Goal: Information Seeking & Learning: Learn about a topic

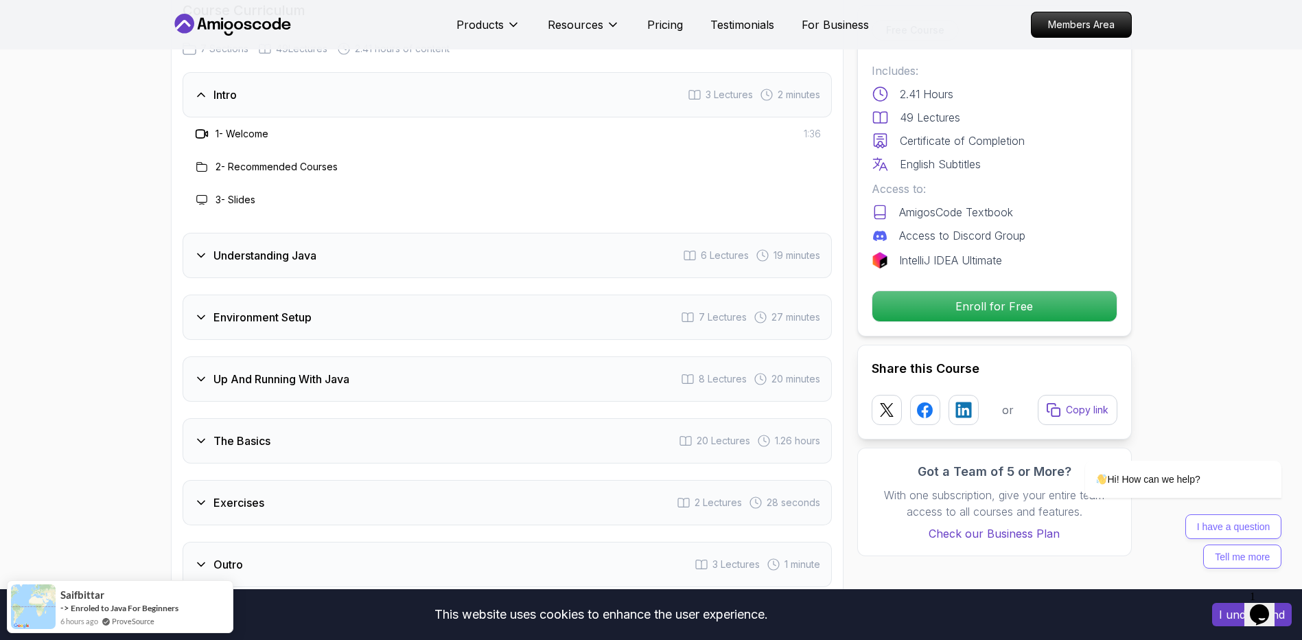
scroll to position [1991, 0]
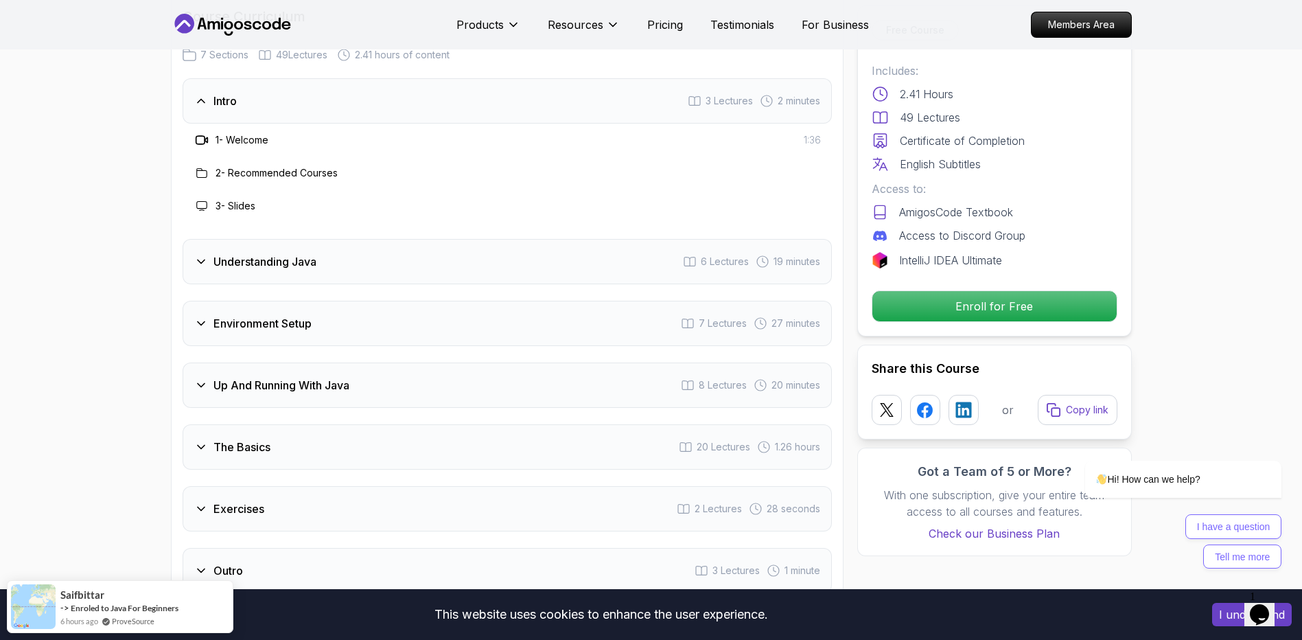
click at [200, 255] on icon at bounding box center [201, 262] width 14 height 14
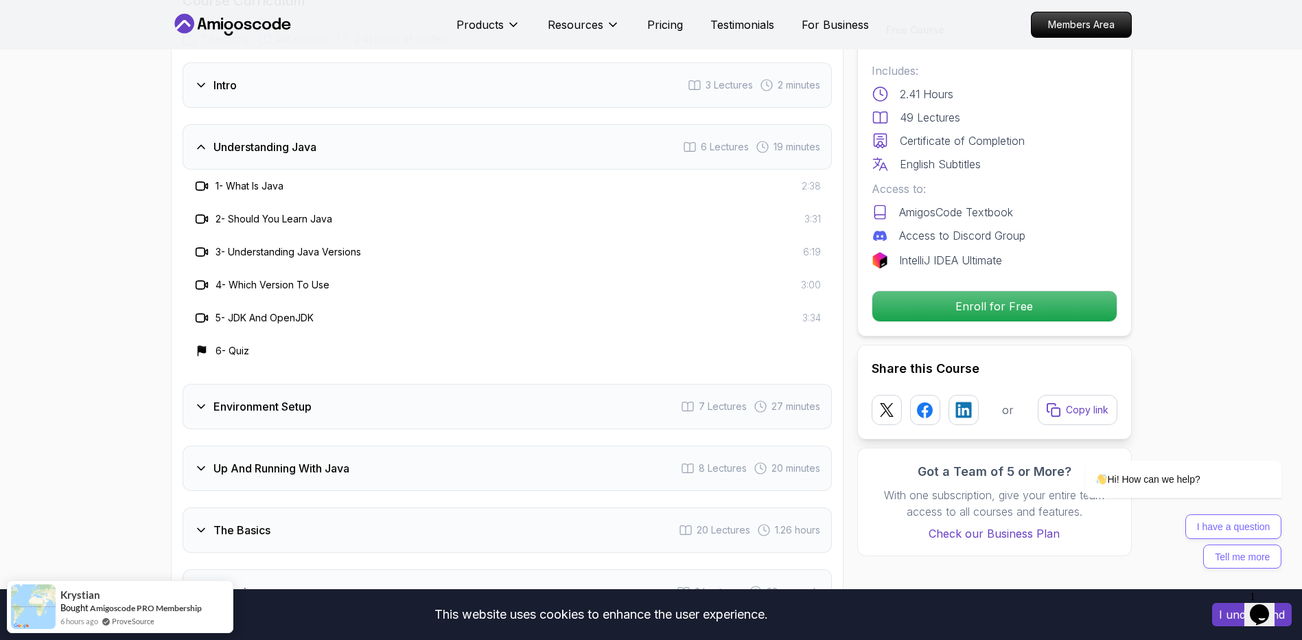
scroll to position [2059, 0]
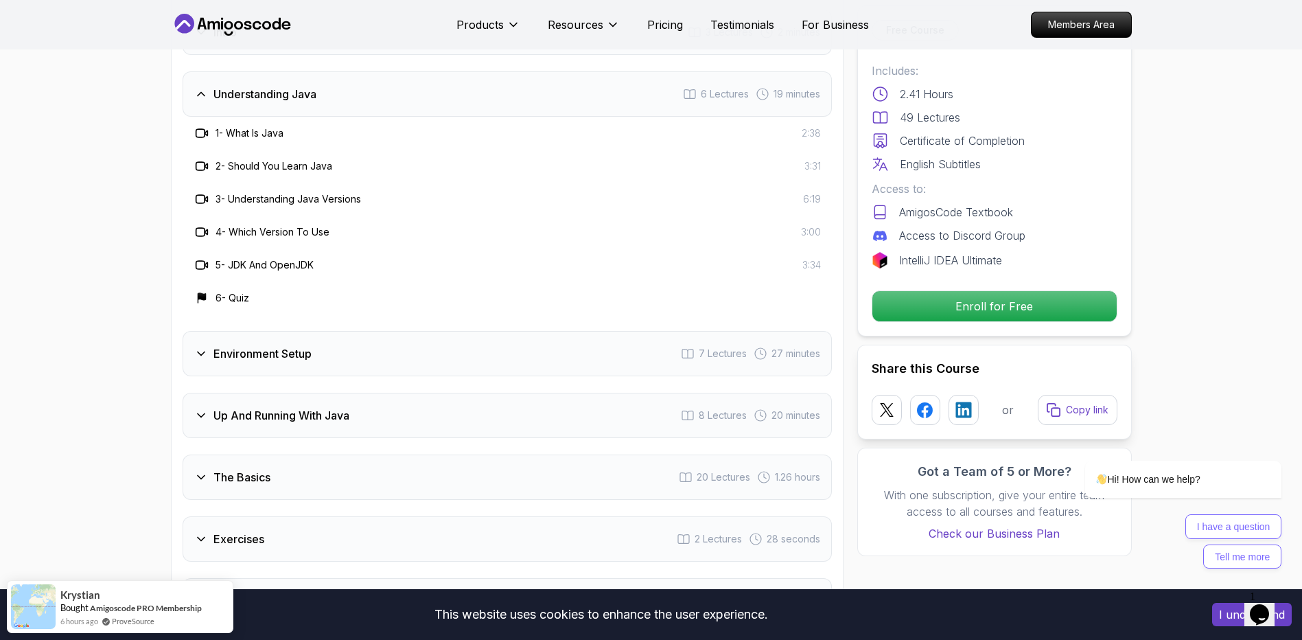
click at [200, 338] on icon at bounding box center [201, 354] width 14 height 14
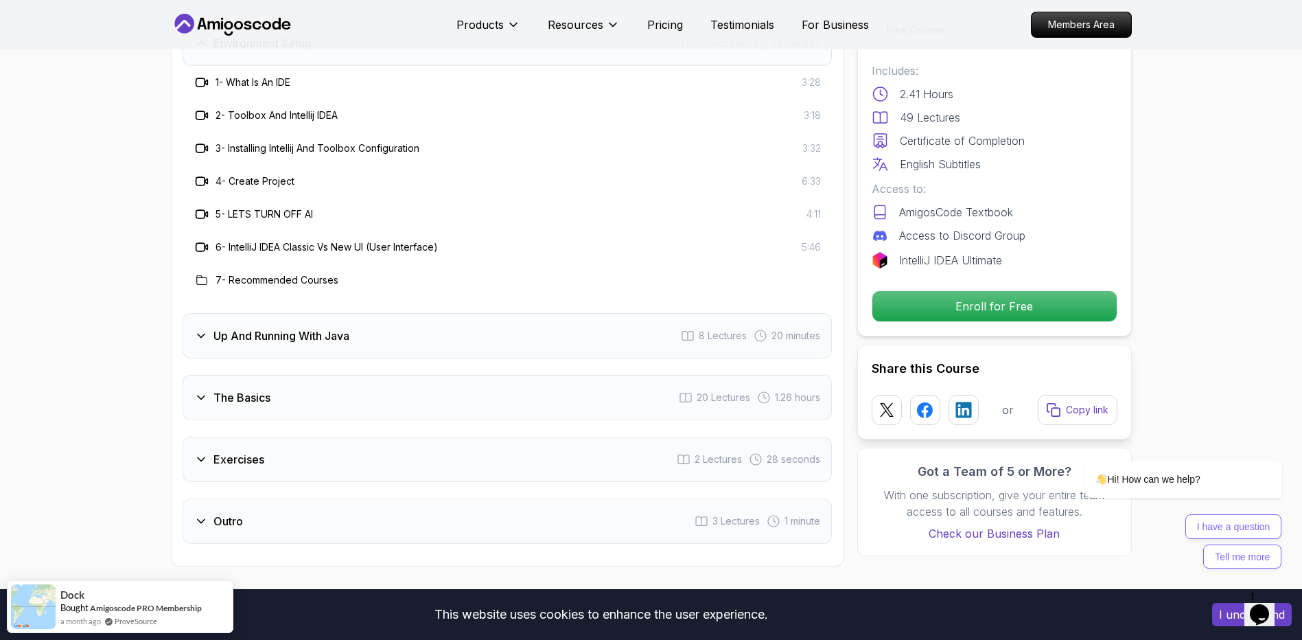
scroll to position [2197, 0]
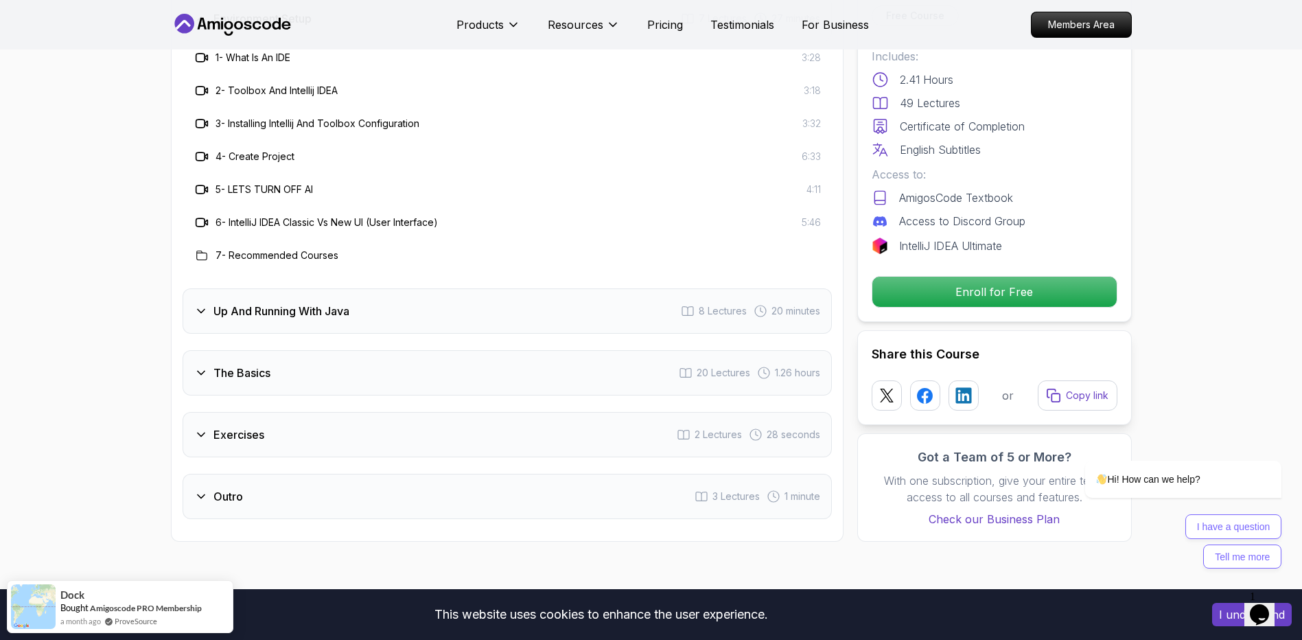
click at [202, 304] on icon at bounding box center [201, 311] width 14 height 14
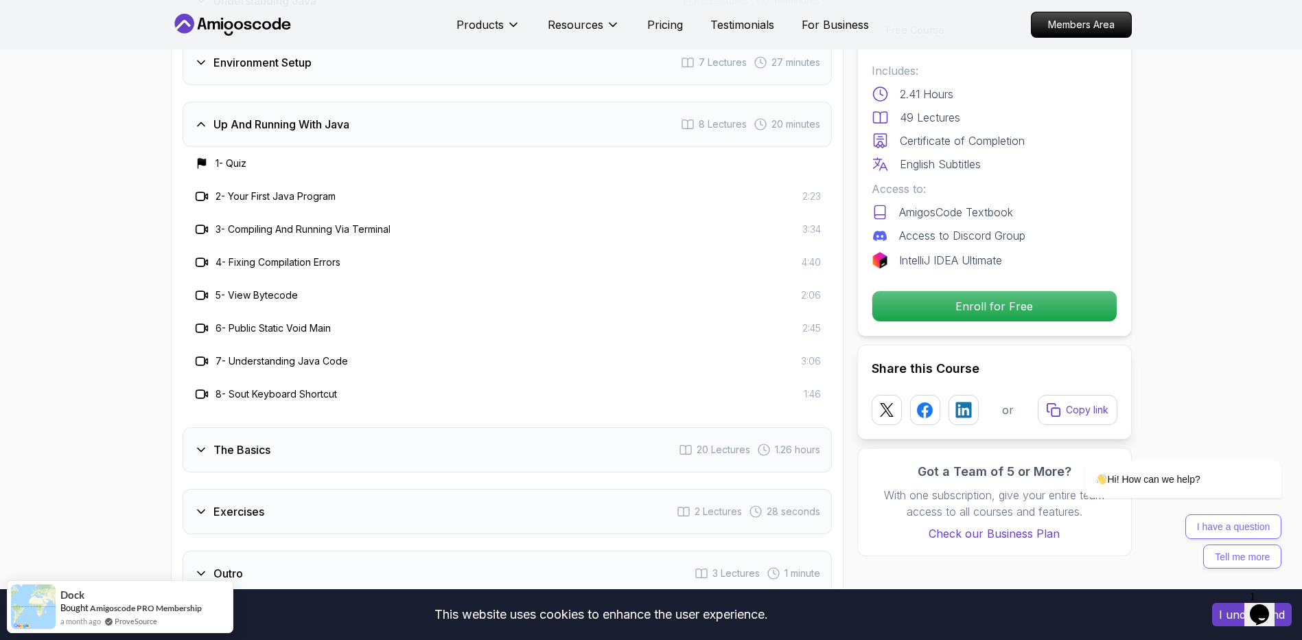
scroll to position [2128, 0]
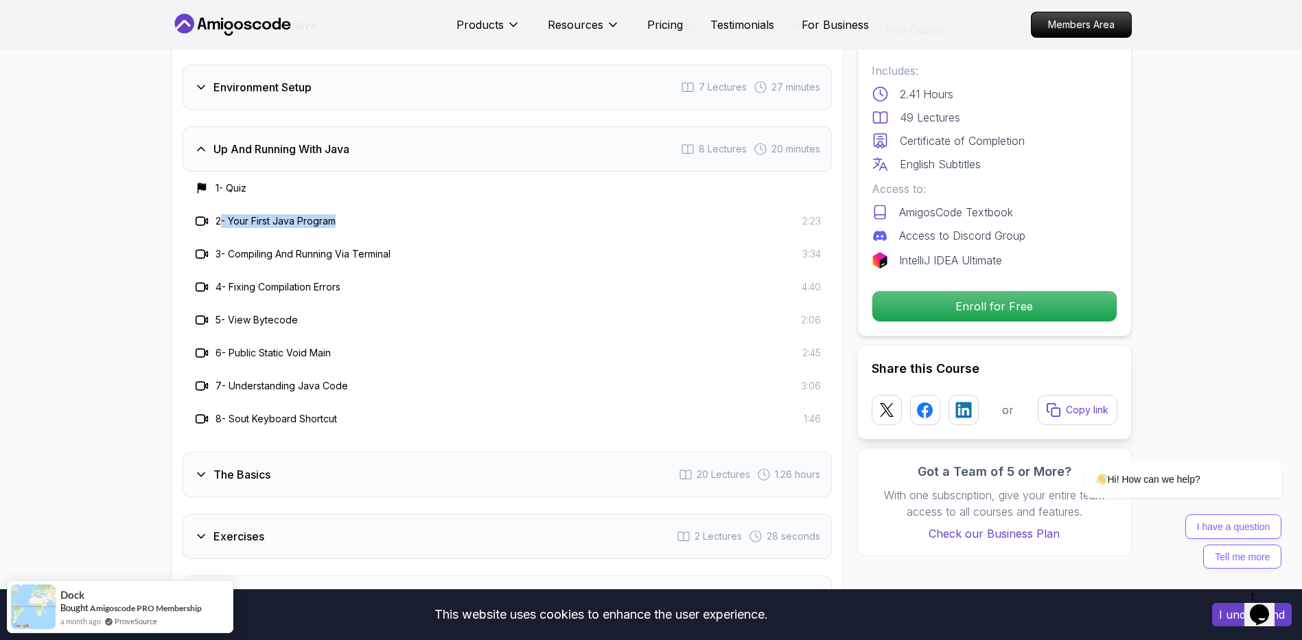
drag, startPoint x: 345, startPoint y: 161, endPoint x: 222, endPoint y: 167, distance: 123.0
click at [222, 213] on div "2 - Your First Java Program 2:23" at bounding box center [507, 221] width 627 height 16
drag, startPoint x: 432, startPoint y: 196, endPoint x: 225, endPoint y: 202, distance: 207.4
click at [225, 246] on div "3 - Compiling And Running Via Terminal 3:34" at bounding box center [507, 254] width 627 height 16
drag, startPoint x: 322, startPoint y: 235, endPoint x: 208, endPoint y: 240, distance: 114.0
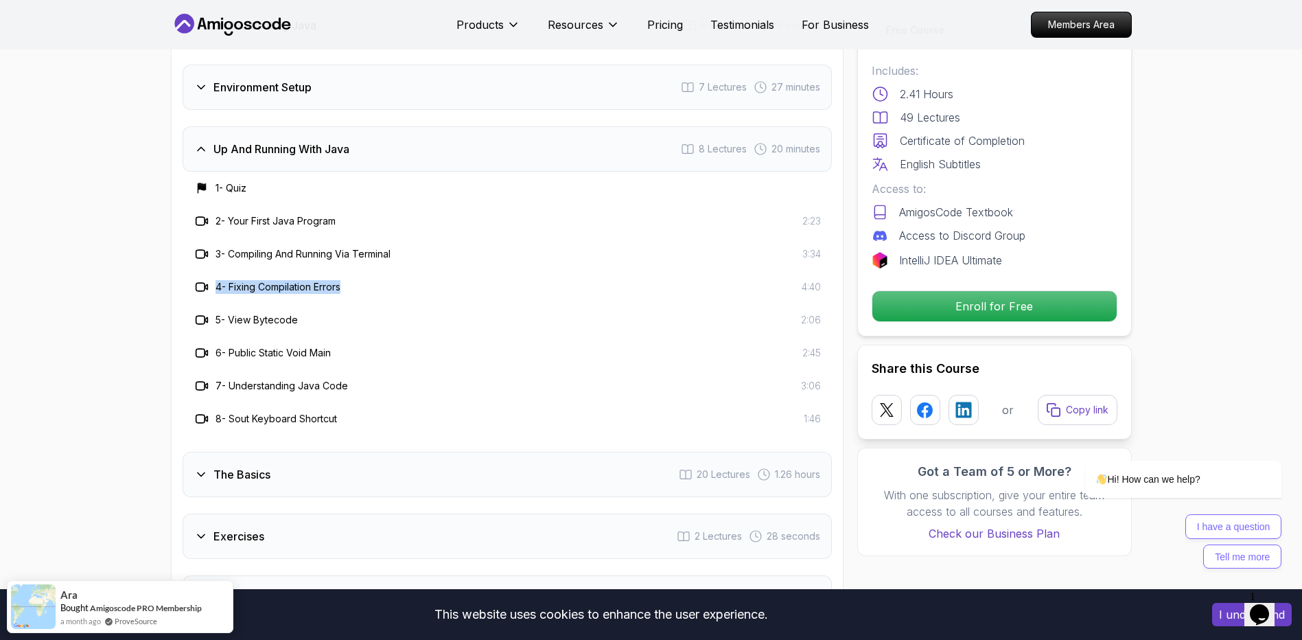
click at [208, 279] on div "4 - Fixing Compilation Errors 4:40" at bounding box center [507, 287] width 627 height 16
drag, startPoint x: 208, startPoint y: 240, endPoint x: 220, endPoint y: 266, distance: 29.5
click at [220, 312] on div "5 - View Bytecode 2:06" at bounding box center [507, 320] width 627 height 16
drag, startPoint x: 220, startPoint y: 266, endPoint x: 216, endPoint y: 294, distance: 27.8
click at [216, 338] on div "6 - Public Static Void Main 2:45" at bounding box center [507, 353] width 627 height 16
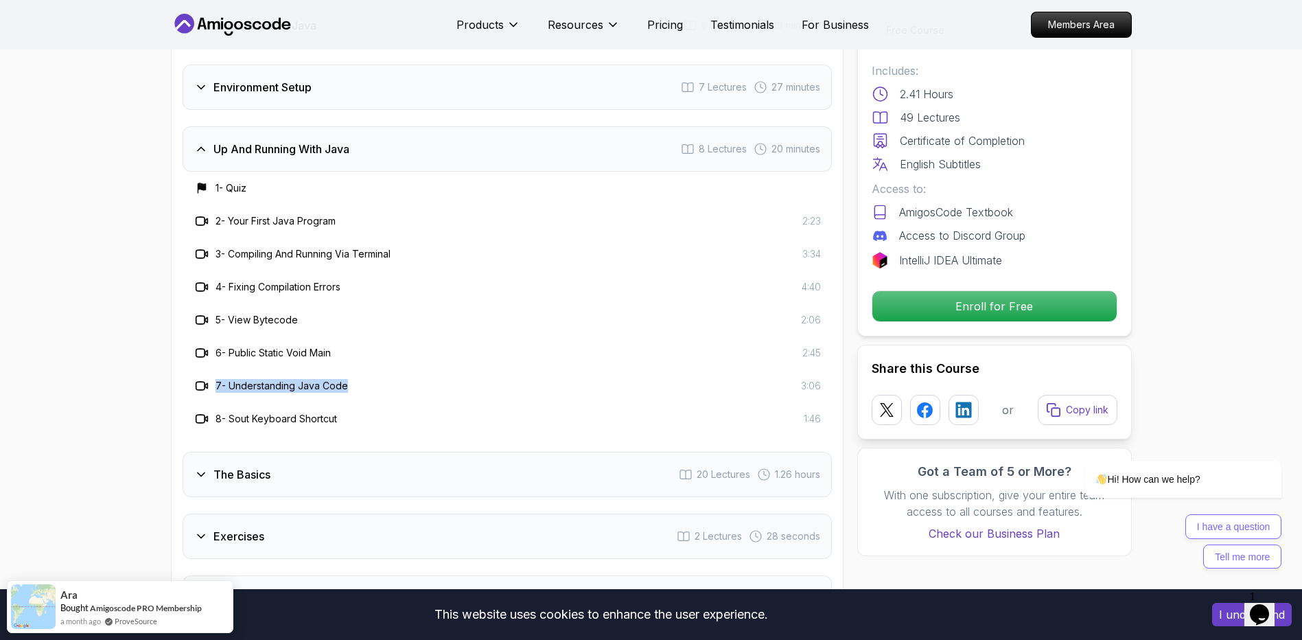
drag, startPoint x: 327, startPoint y: 326, endPoint x: 204, endPoint y: 332, distance: 123.7
click at [204, 338] on div "7 - Understanding Java Code 3:06" at bounding box center [507, 386] width 627 height 16
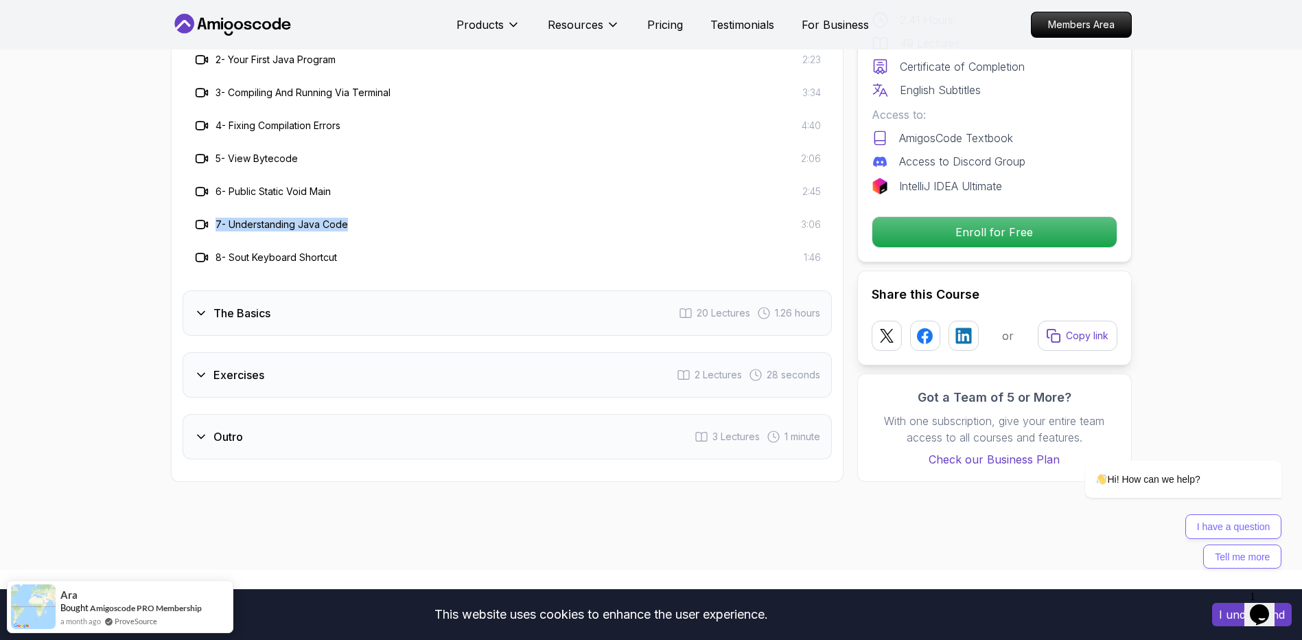
scroll to position [2334, 0]
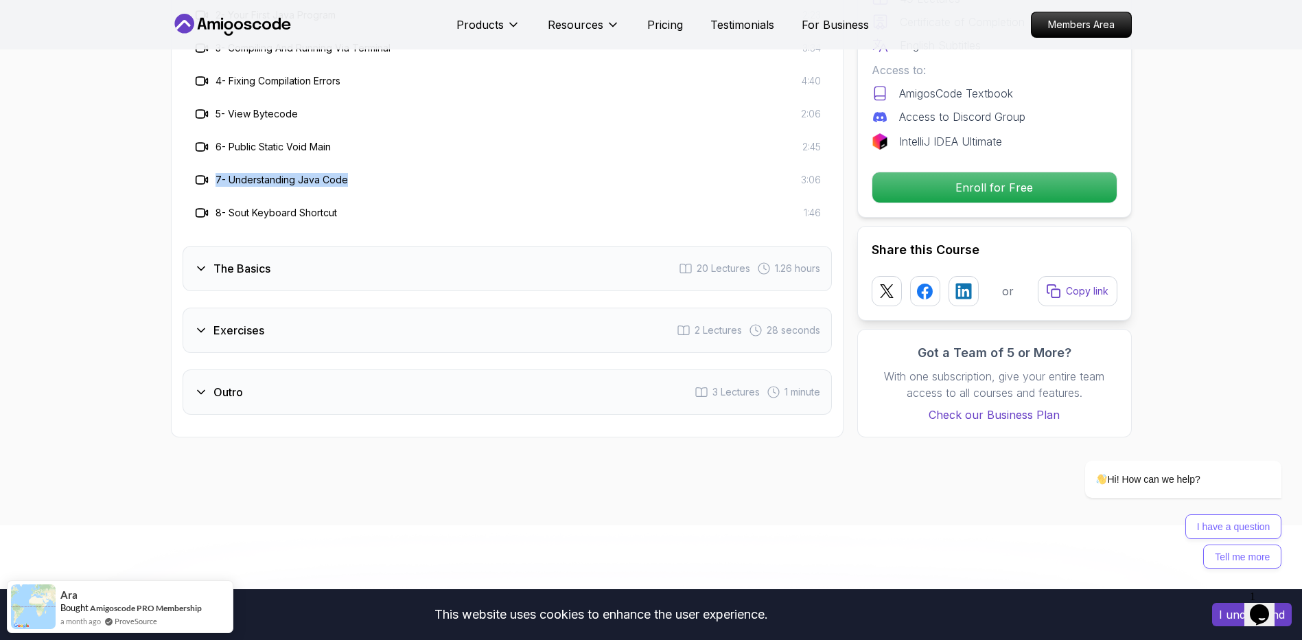
click at [200, 267] on icon at bounding box center [201, 268] width 7 height 3
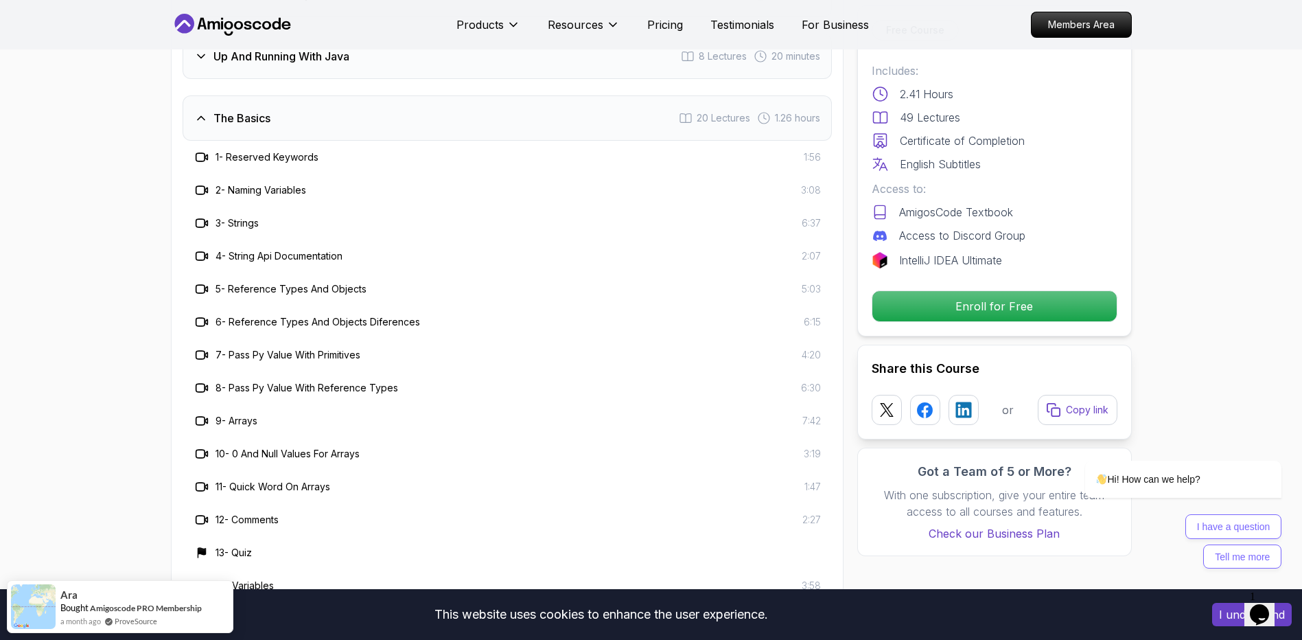
scroll to position [2197, 0]
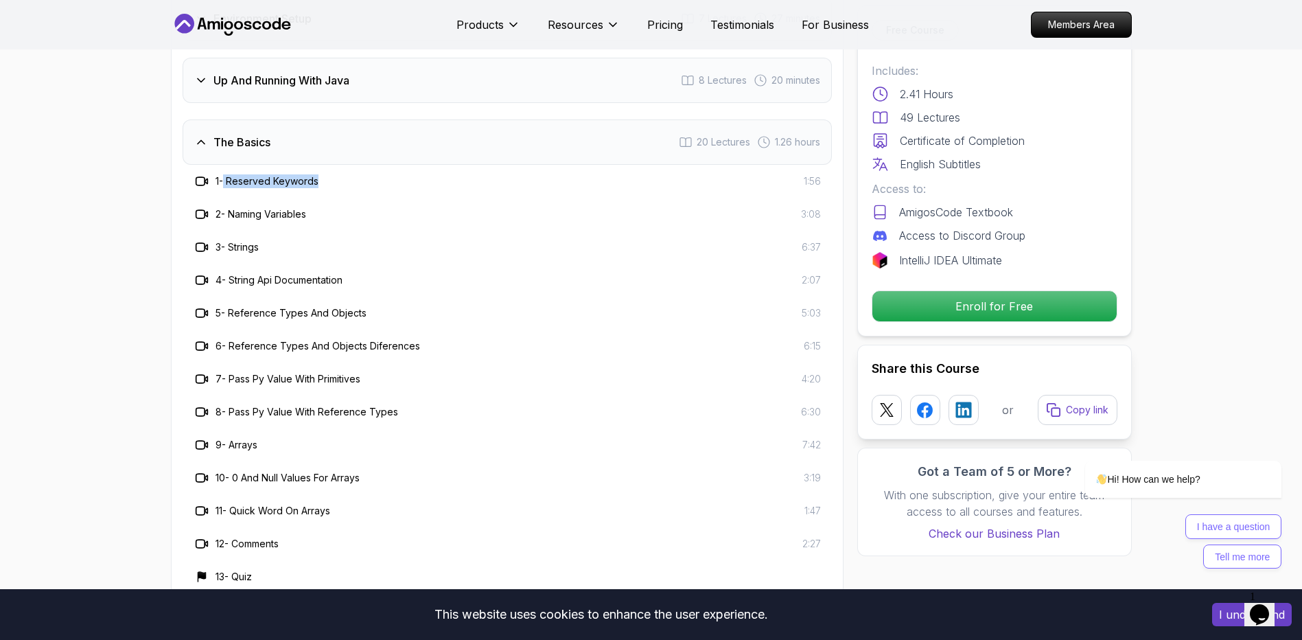
drag, startPoint x: 323, startPoint y: 121, endPoint x: 222, endPoint y: 132, distance: 101.4
click at [222, 173] on div "1 - Reserved Keywords 1:56" at bounding box center [507, 181] width 627 height 16
drag, startPoint x: 222, startPoint y: 132, endPoint x: 226, endPoint y: 164, distance: 32.5
click at [226, 206] on div "2 - Naming Variables 3:08" at bounding box center [507, 214] width 627 height 16
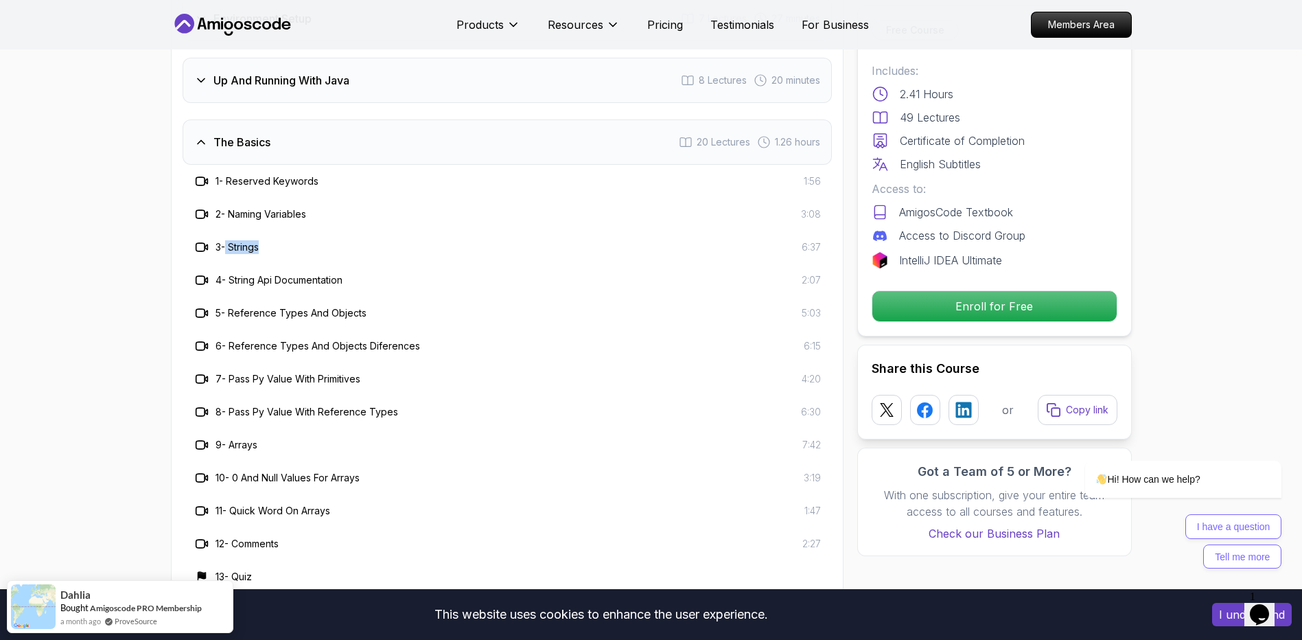
drag, startPoint x: 226, startPoint y: 164, endPoint x: 223, endPoint y: 197, distance: 33.1
click at [223, 239] on div "3 - Strings 6:37" at bounding box center [507, 247] width 627 height 16
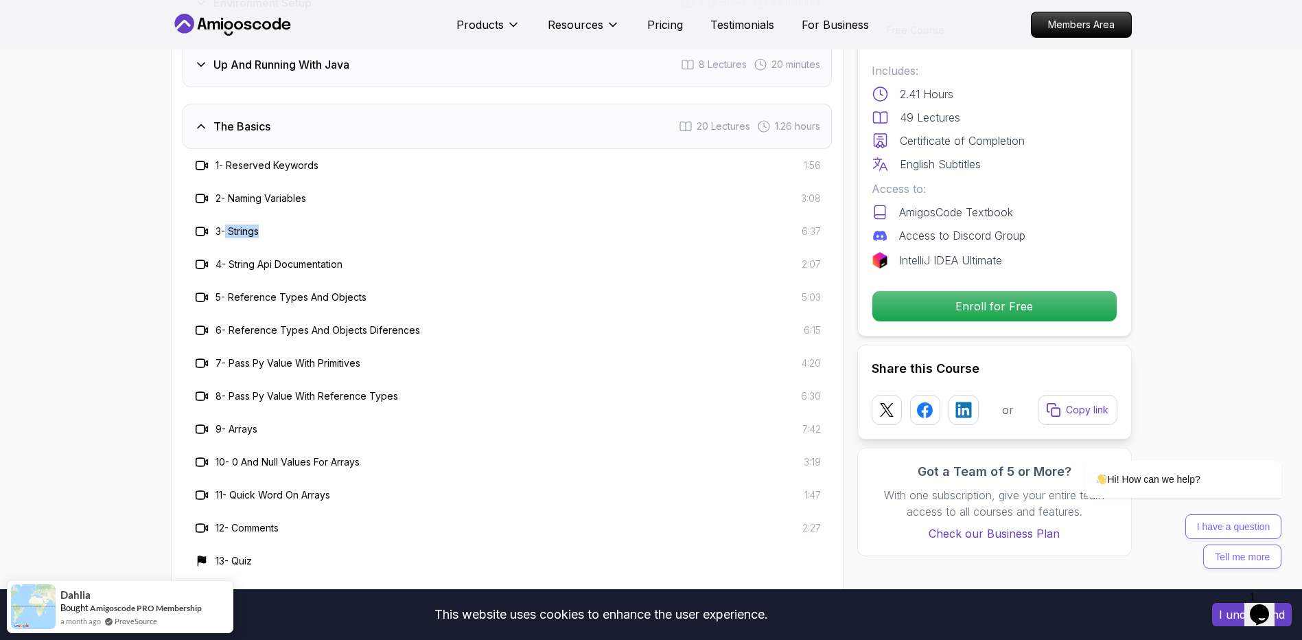
scroll to position [2265, 0]
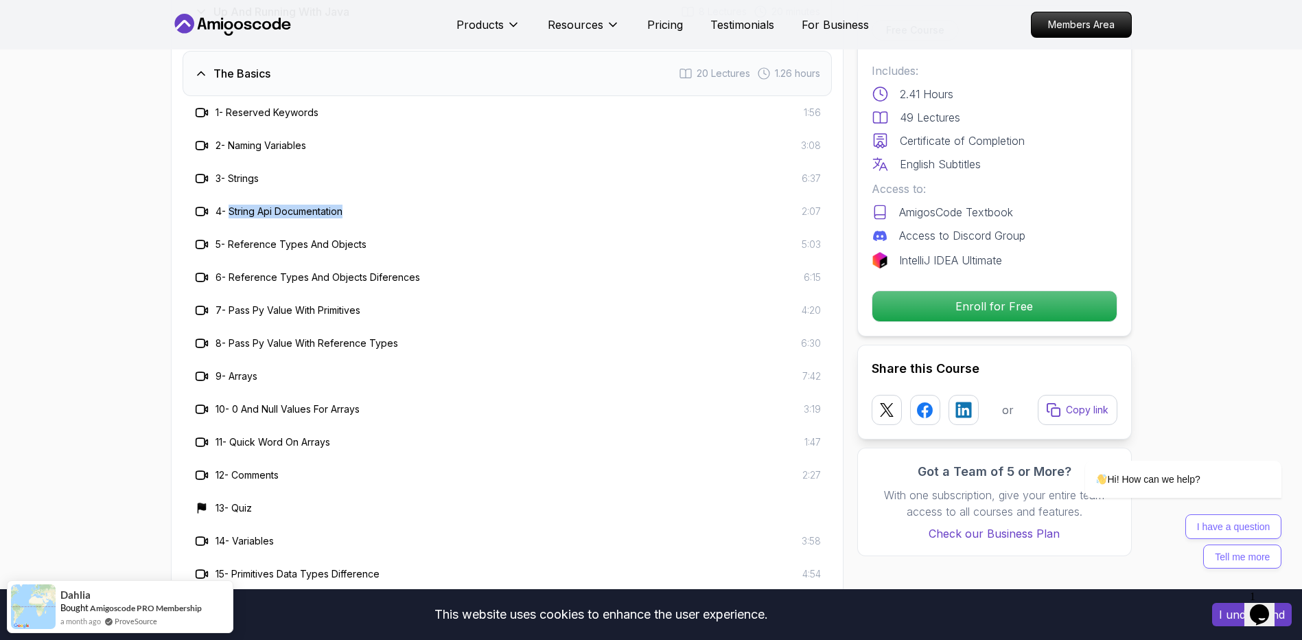
drag, startPoint x: 231, startPoint y: 156, endPoint x: 364, endPoint y: 154, distance: 132.5
click at [364, 203] on div "4 - String Api Documentation 2:07" at bounding box center [507, 211] width 627 height 16
drag, startPoint x: 231, startPoint y: 190, endPoint x: 388, endPoint y: 189, distance: 156.5
click at [388, 236] on div "5 - Reference Types And Objects 5:03" at bounding box center [507, 244] width 627 height 16
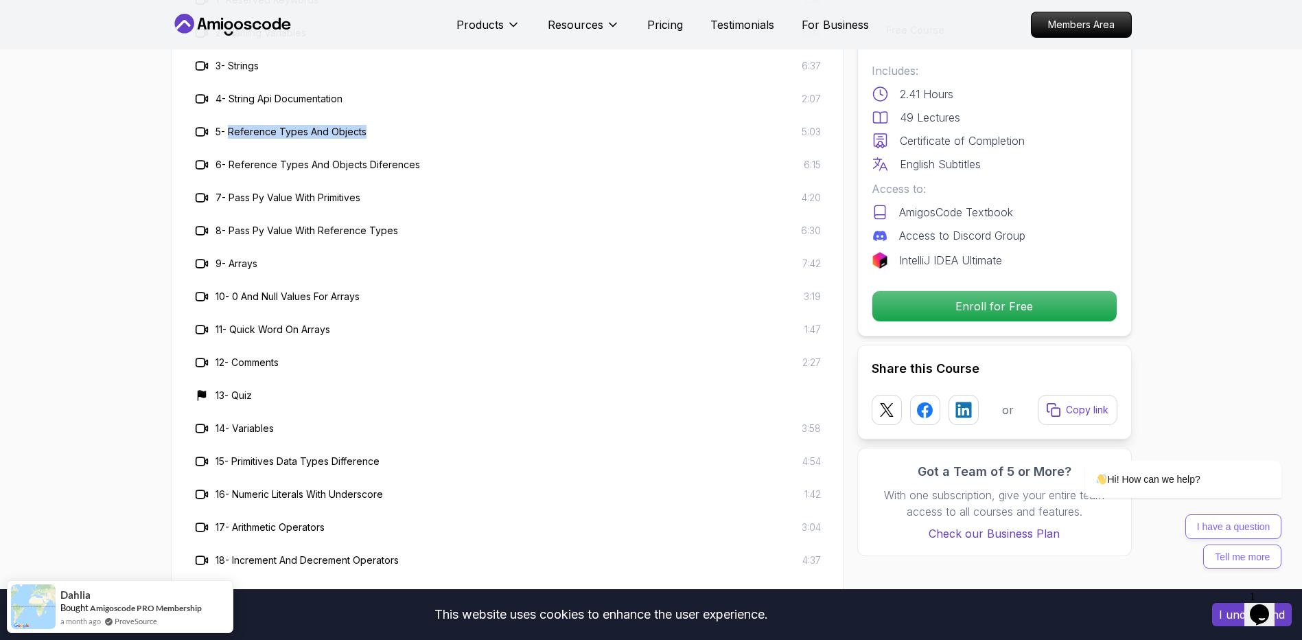
scroll to position [2403, 0]
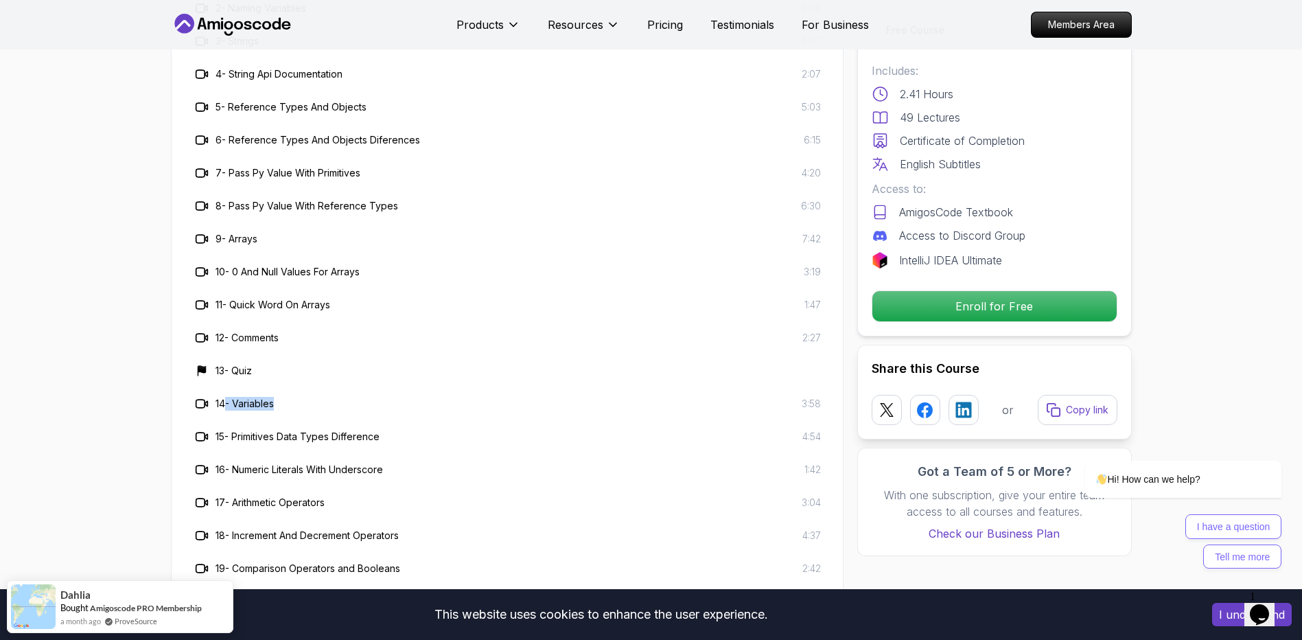
drag, startPoint x: 282, startPoint y: 345, endPoint x: 222, endPoint y: 349, distance: 59.9
click at [222, 338] on div "14 - Variables 3:58" at bounding box center [507, 403] width 627 height 16
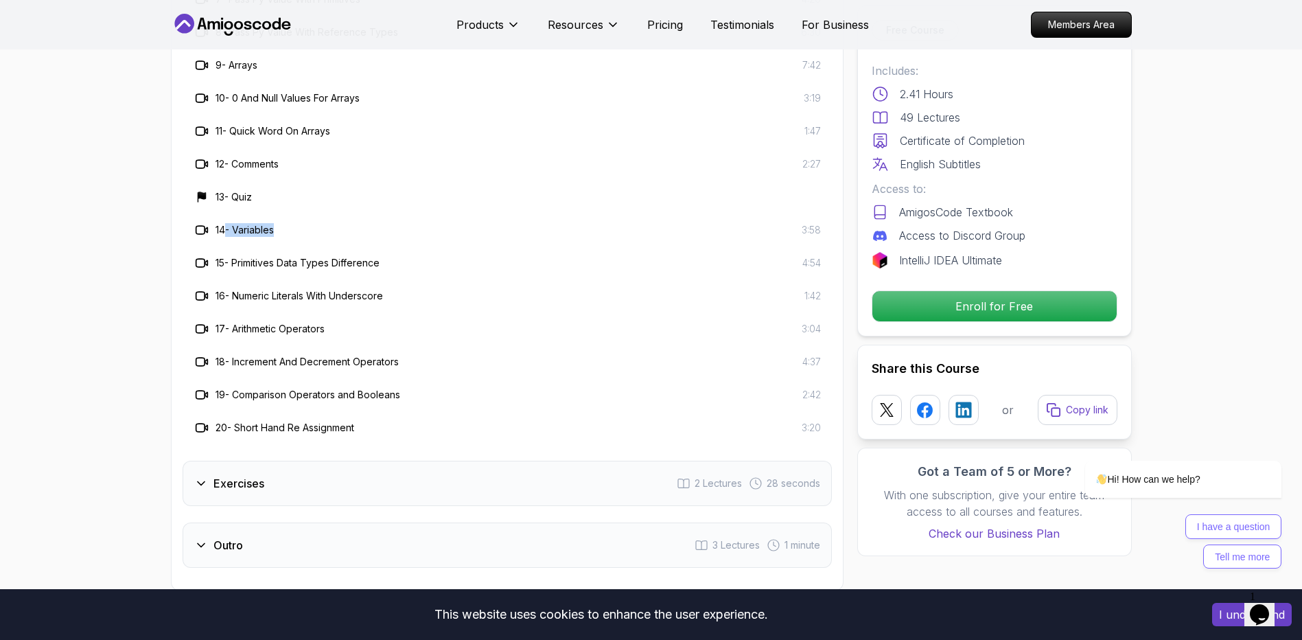
scroll to position [2608, 0]
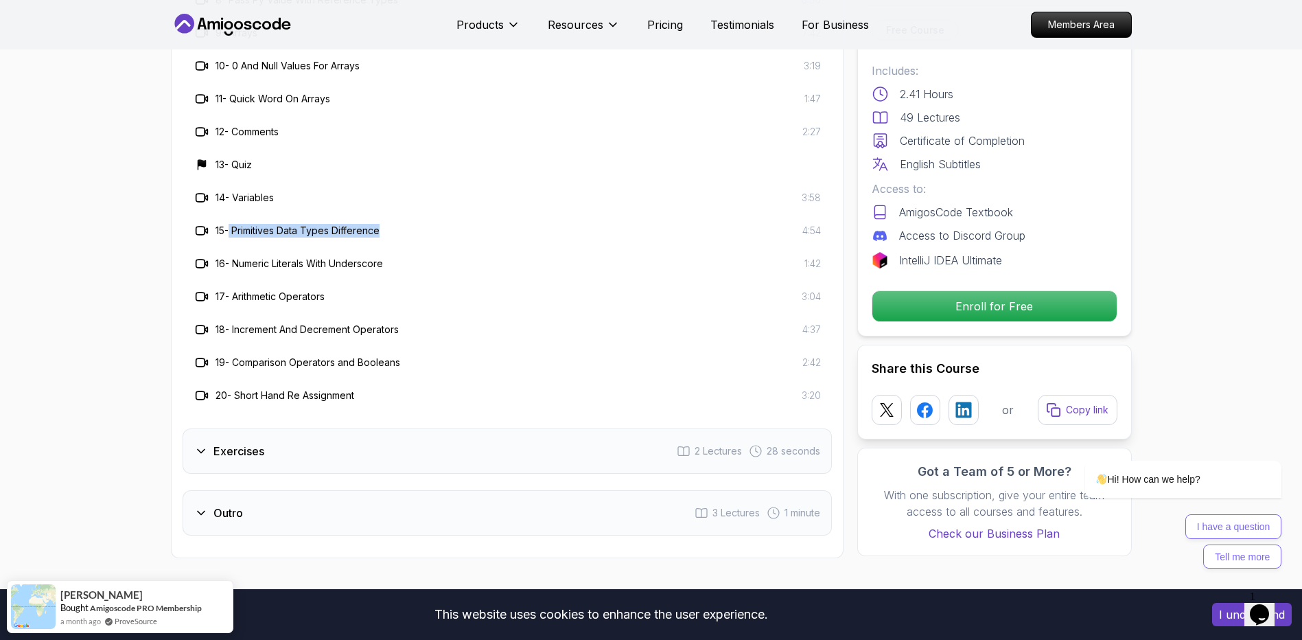
drag, startPoint x: 394, startPoint y: 174, endPoint x: 231, endPoint y: 182, distance: 163.6
click at [231, 222] on div "15 - Primitives Data Types Difference 4:54" at bounding box center [507, 230] width 627 height 16
drag, startPoint x: 231, startPoint y: 182, endPoint x: 395, endPoint y: 168, distance: 165.3
click at [396, 222] on div "15 - Primitives Data Types Difference 4:54" at bounding box center [507, 230] width 627 height 16
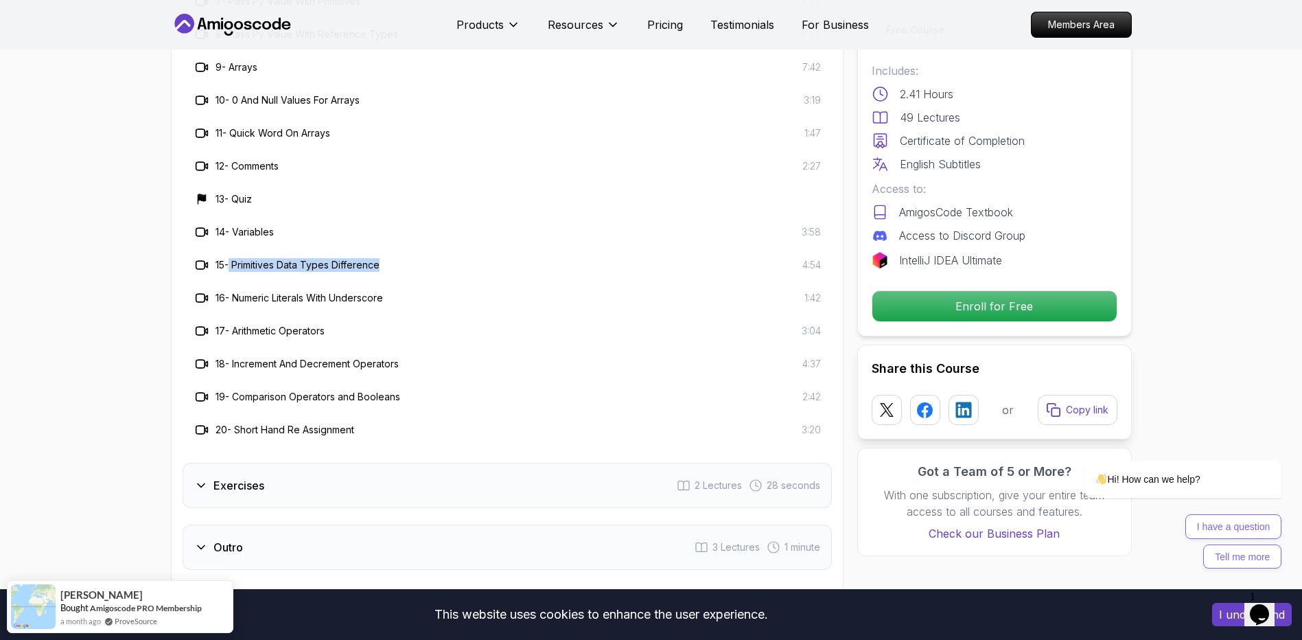
scroll to position [2540, 0]
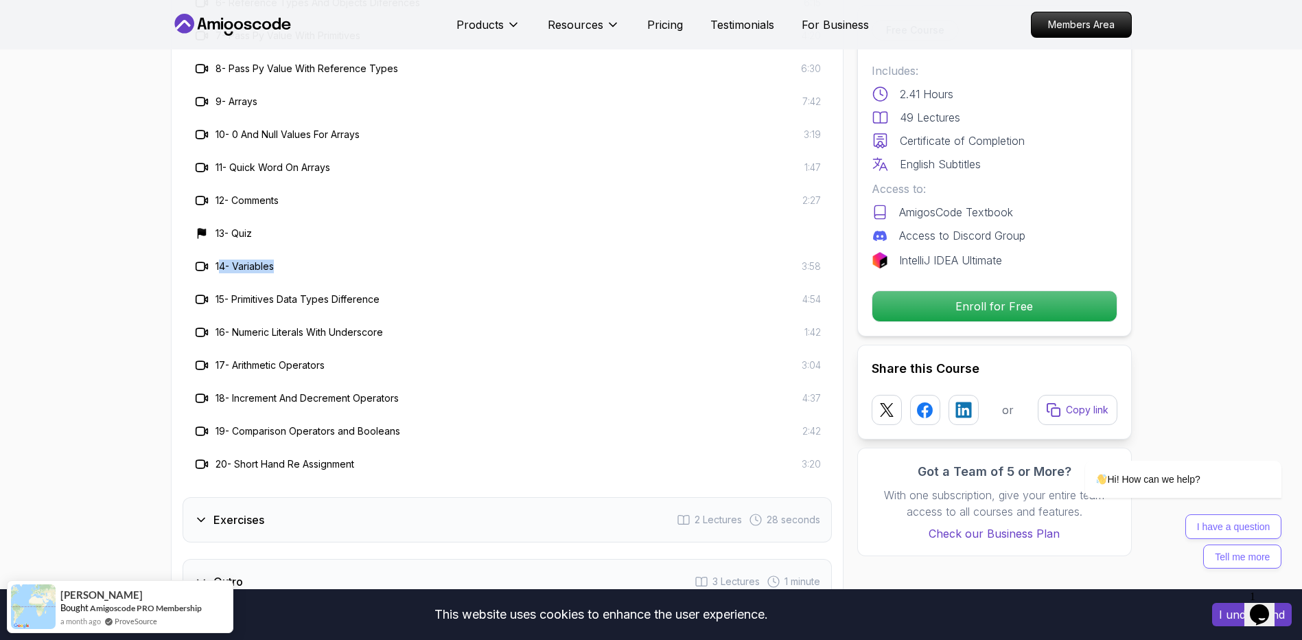
drag, startPoint x: 279, startPoint y: 211, endPoint x: 219, endPoint y: 211, distance: 60.4
click at [219, 258] on div "14 - Variables 3:58" at bounding box center [507, 266] width 627 height 16
drag, startPoint x: 393, startPoint y: 244, endPoint x: 224, endPoint y: 247, distance: 168.9
click at [224, 291] on div "15 - Primitives Data Types Difference 4:54" at bounding box center [507, 299] width 627 height 16
drag, startPoint x: 224, startPoint y: 247, endPoint x: 346, endPoint y: 210, distance: 127.7
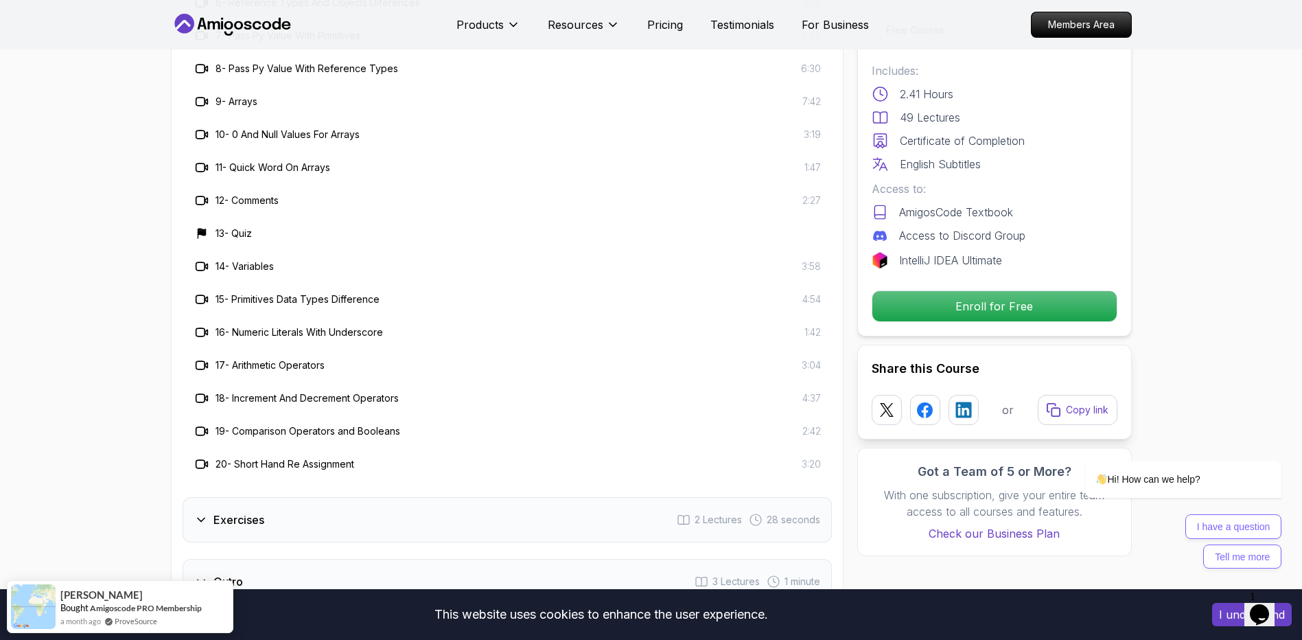
click at [367, 258] on div "14 - Variables 3:58" at bounding box center [507, 266] width 627 height 16
drag, startPoint x: 288, startPoint y: 210, endPoint x: 209, endPoint y: 213, distance: 79.0
click at [209, 258] on div "14 - Variables 3:58" at bounding box center [507, 266] width 627 height 16
drag, startPoint x: 397, startPoint y: 241, endPoint x: 229, endPoint y: 247, distance: 169.0
click at [229, 291] on div "15 - Primitives Data Types Difference 4:54" at bounding box center [507, 299] width 627 height 16
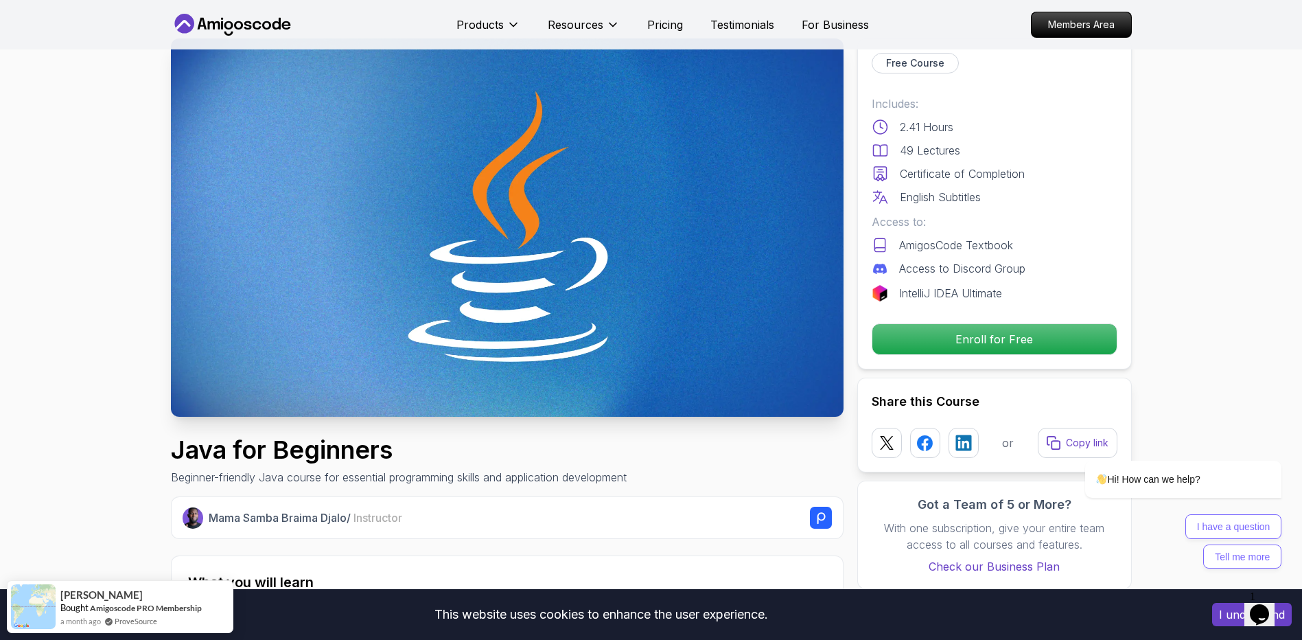
scroll to position [69, 0]
